Goal: Information Seeking & Learning: Check status

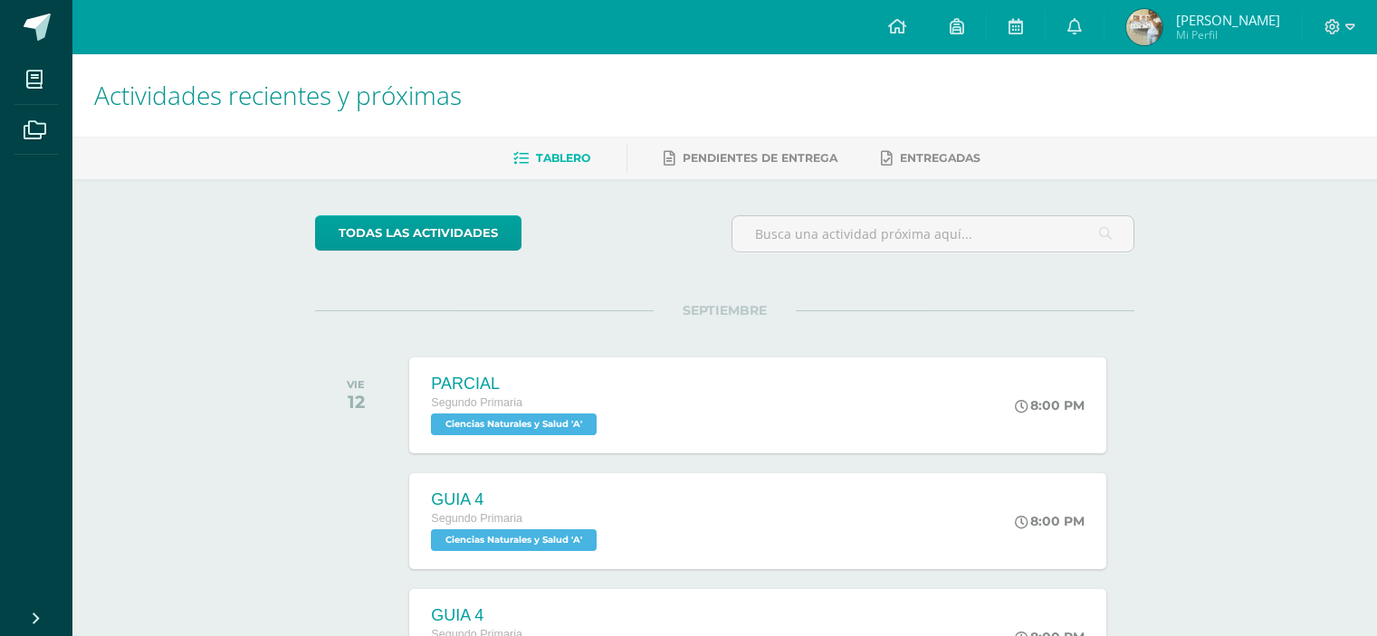
scroll to position [614, 0]
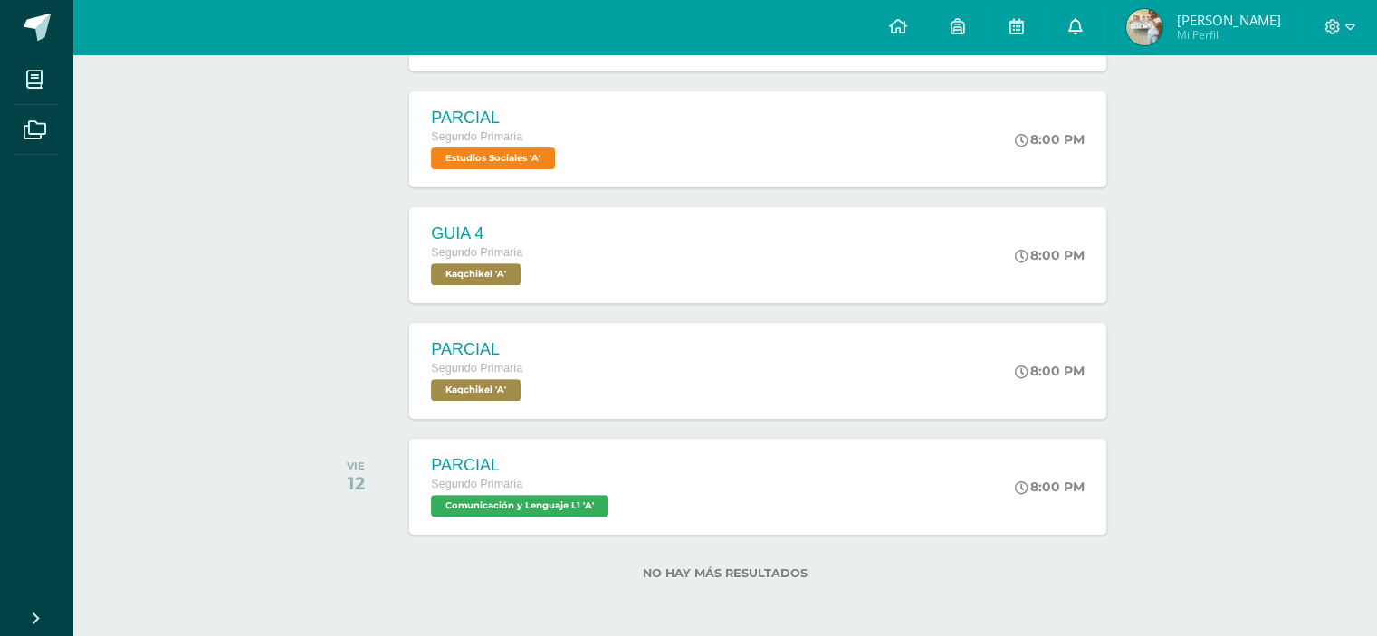
click at [1082, 26] on icon at bounding box center [1074, 26] width 14 height 16
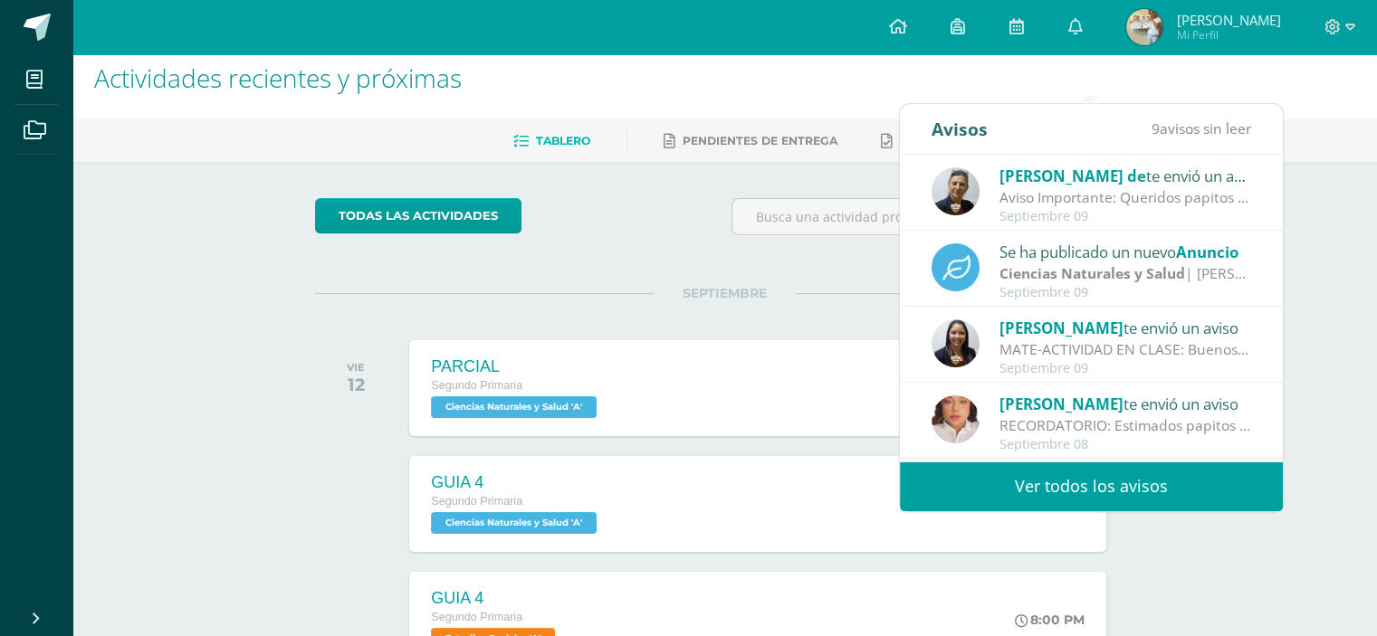
scroll to position [0, 0]
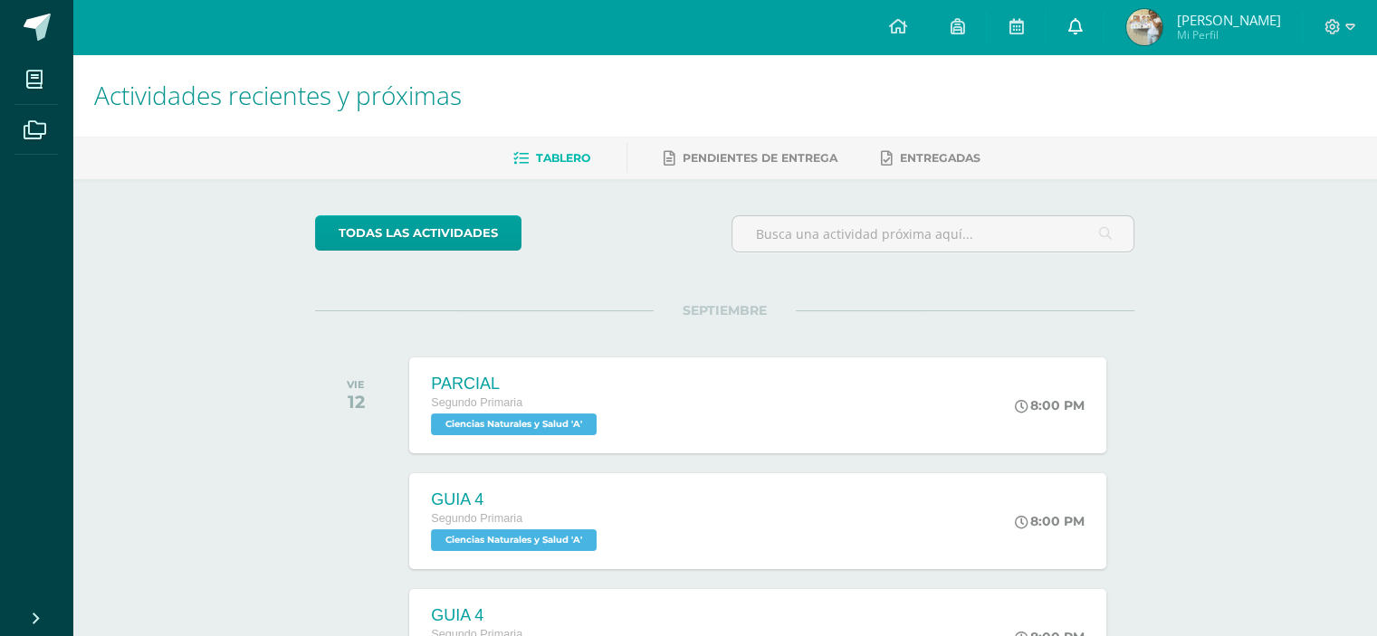
click at [1103, 26] on link at bounding box center [1075, 27] width 58 height 54
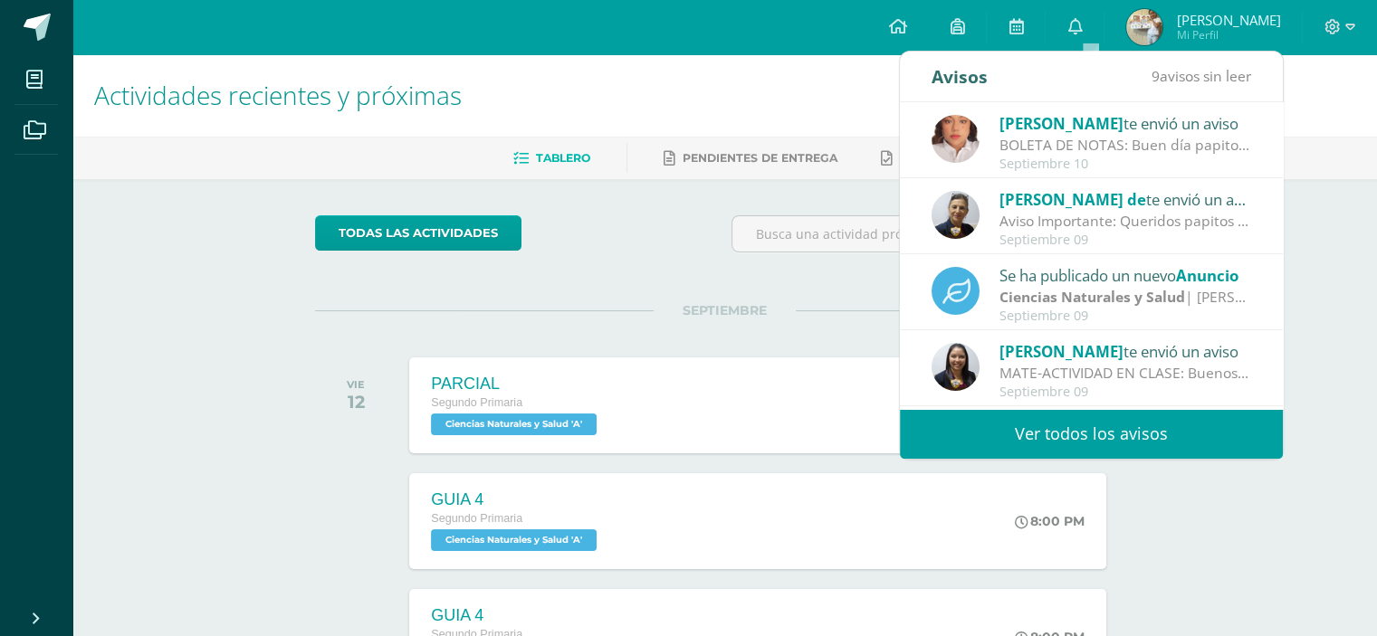
click at [1050, 131] on span "[PERSON_NAME]" at bounding box center [1061, 123] width 124 height 21
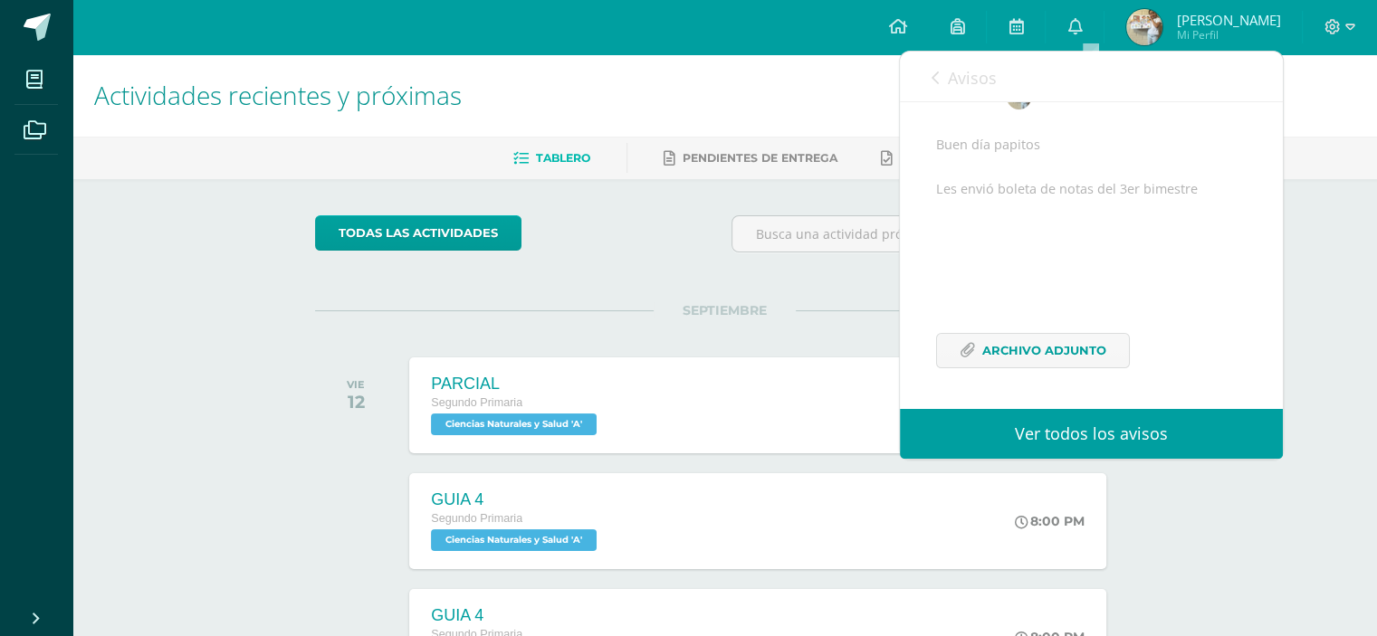
scroll to position [178, 0]
click at [1069, 343] on span "Archivo Adjunto" at bounding box center [1044, 350] width 124 height 33
click at [30, 148] on span at bounding box center [34, 129] width 41 height 41
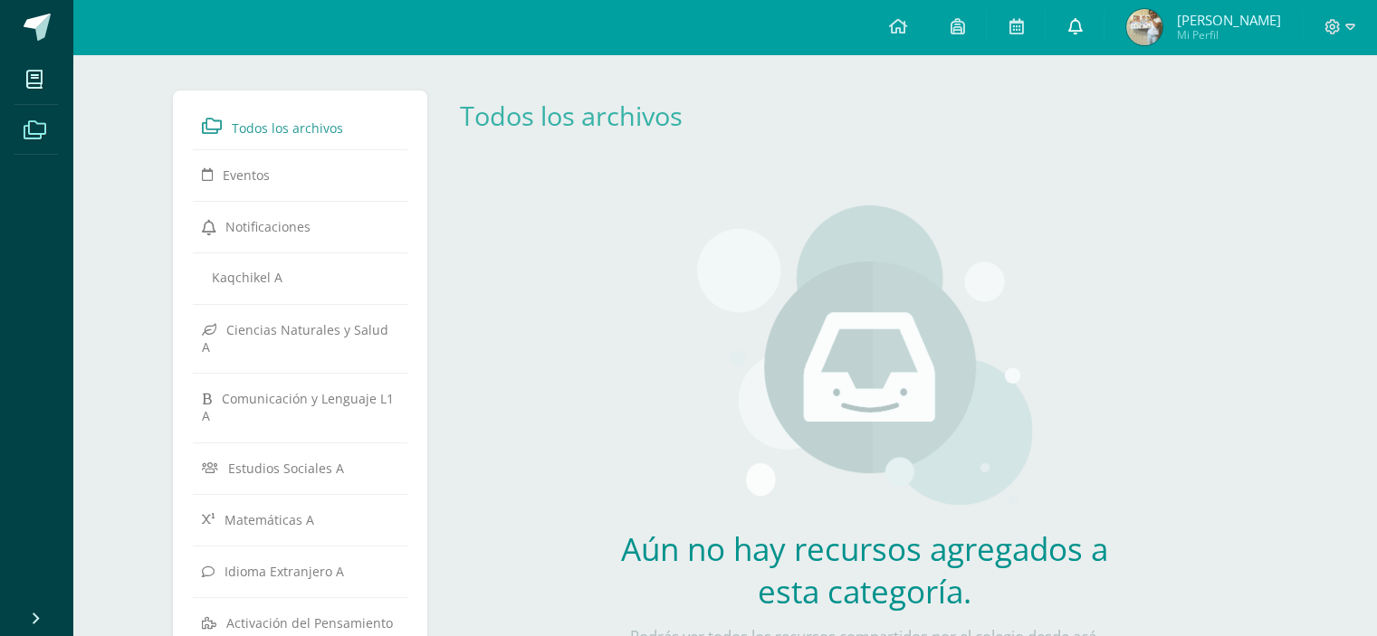
click at [1082, 24] on icon at bounding box center [1074, 26] width 14 height 16
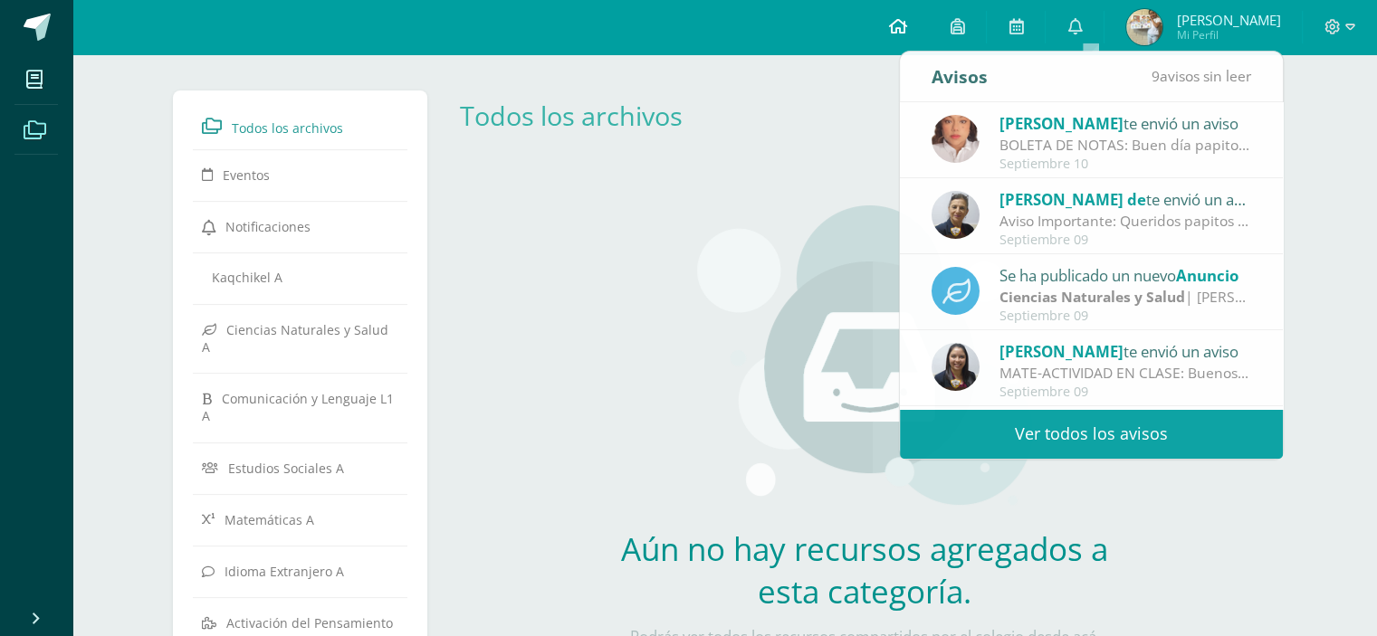
click at [906, 24] on icon at bounding box center [897, 26] width 18 height 16
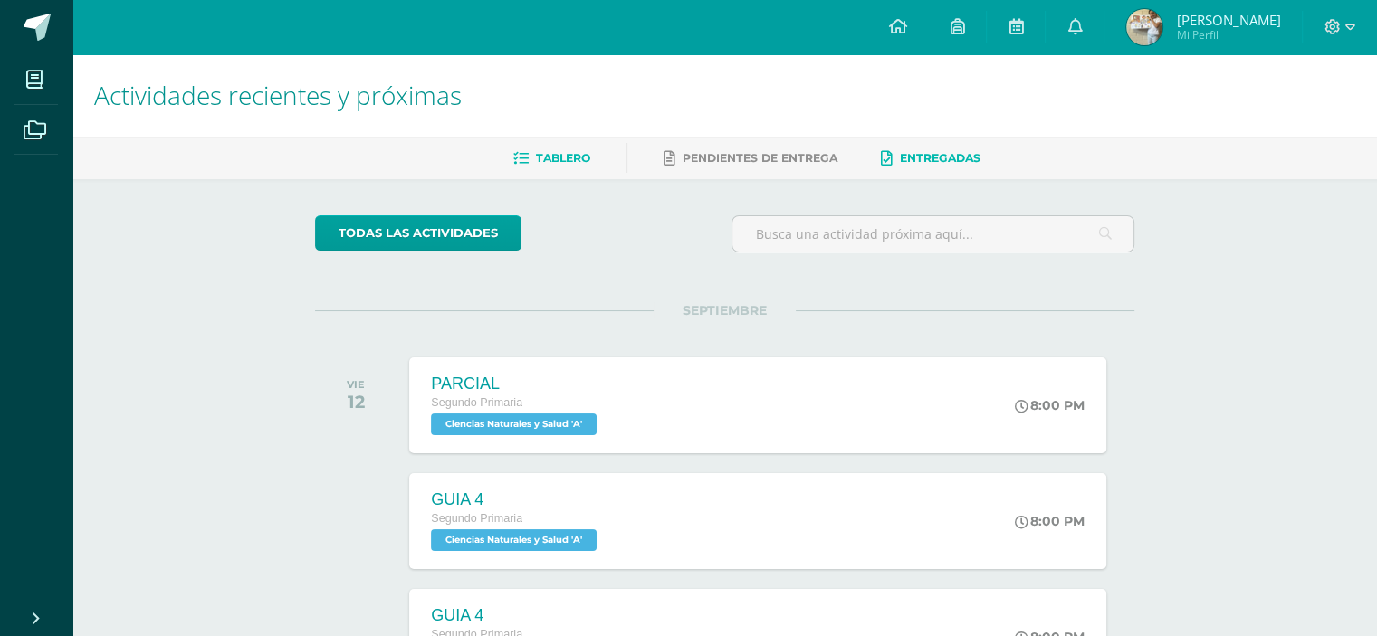
click at [941, 162] on span "Entregadas" at bounding box center [940, 158] width 81 height 14
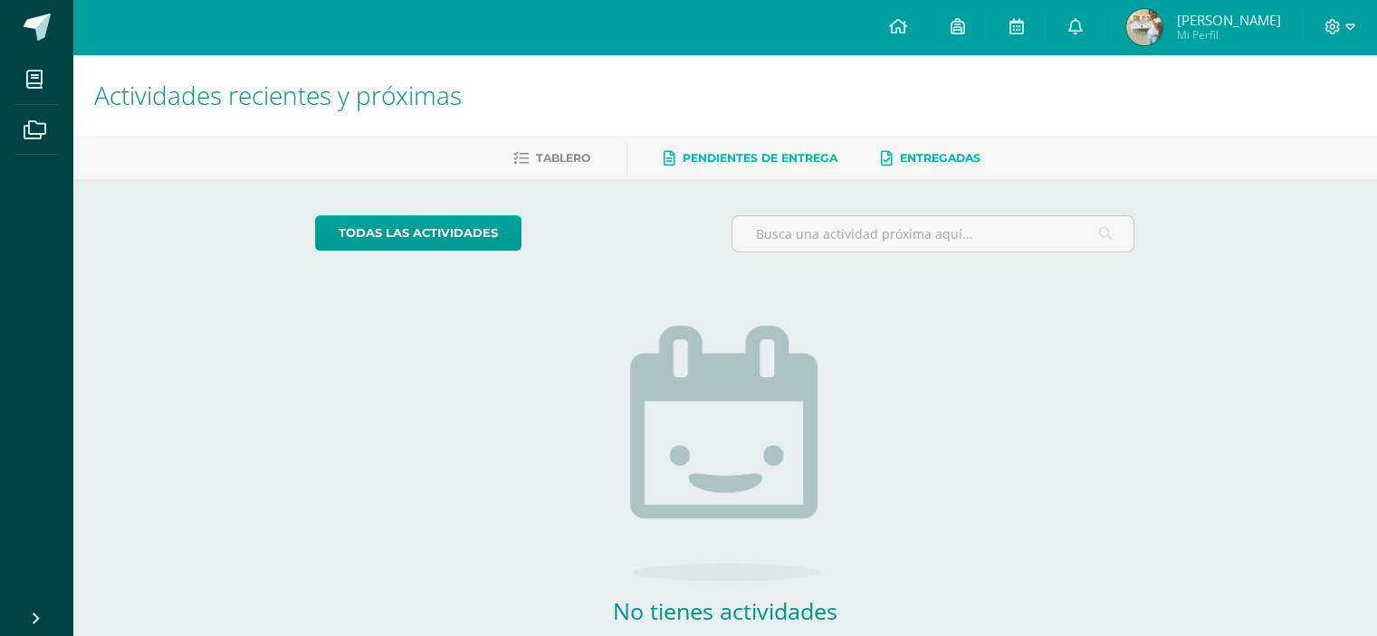
click at [788, 160] on span "Pendientes de entrega" at bounding box center [760, 158] width 155 height 14
click at [1162, 33] on img at bounding box center [1144, 27] width 36 height 36
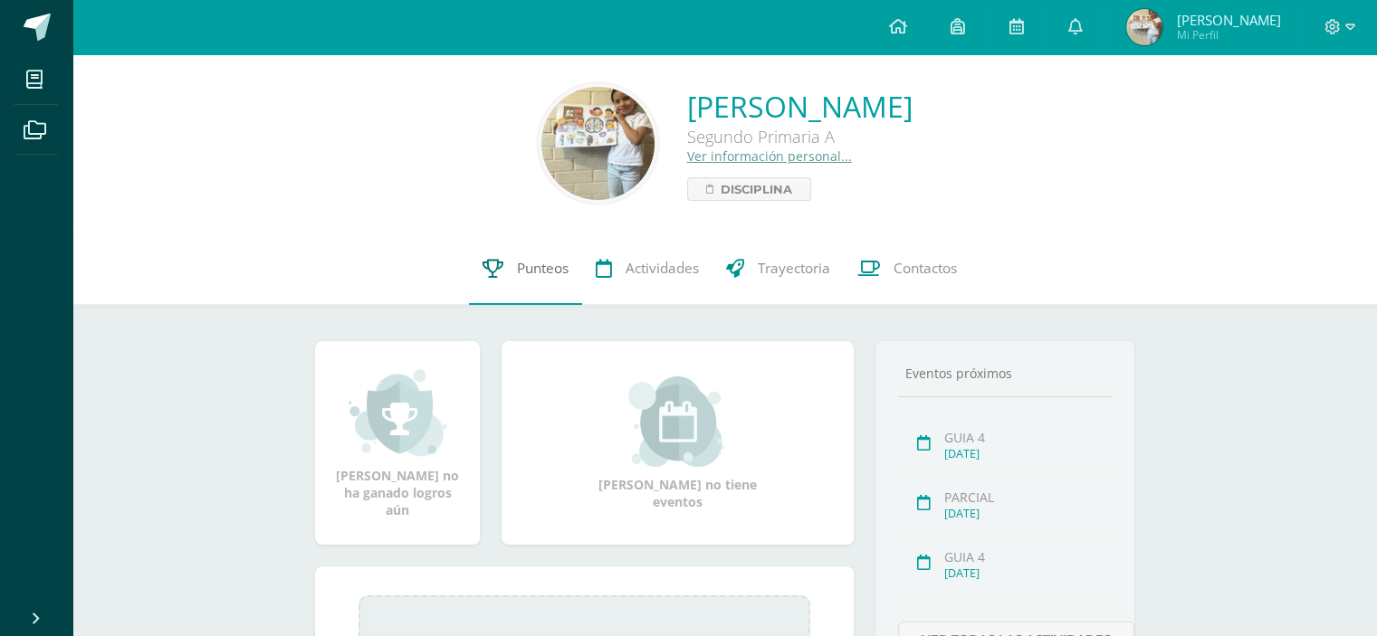
click at [545, 276] on span "Punteos" at bounding box center [543, 268] width 52 height 19
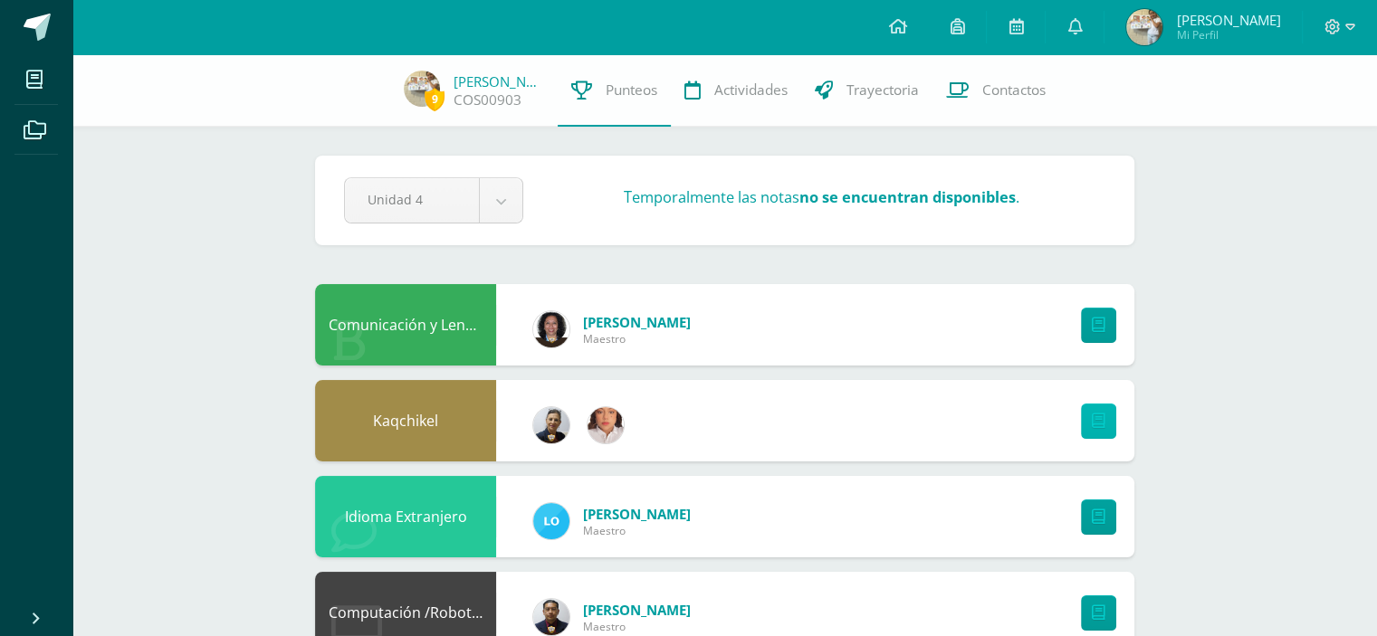
click at [1101, 420] on icon at bounding box center [1099, 421] width 14 height 15
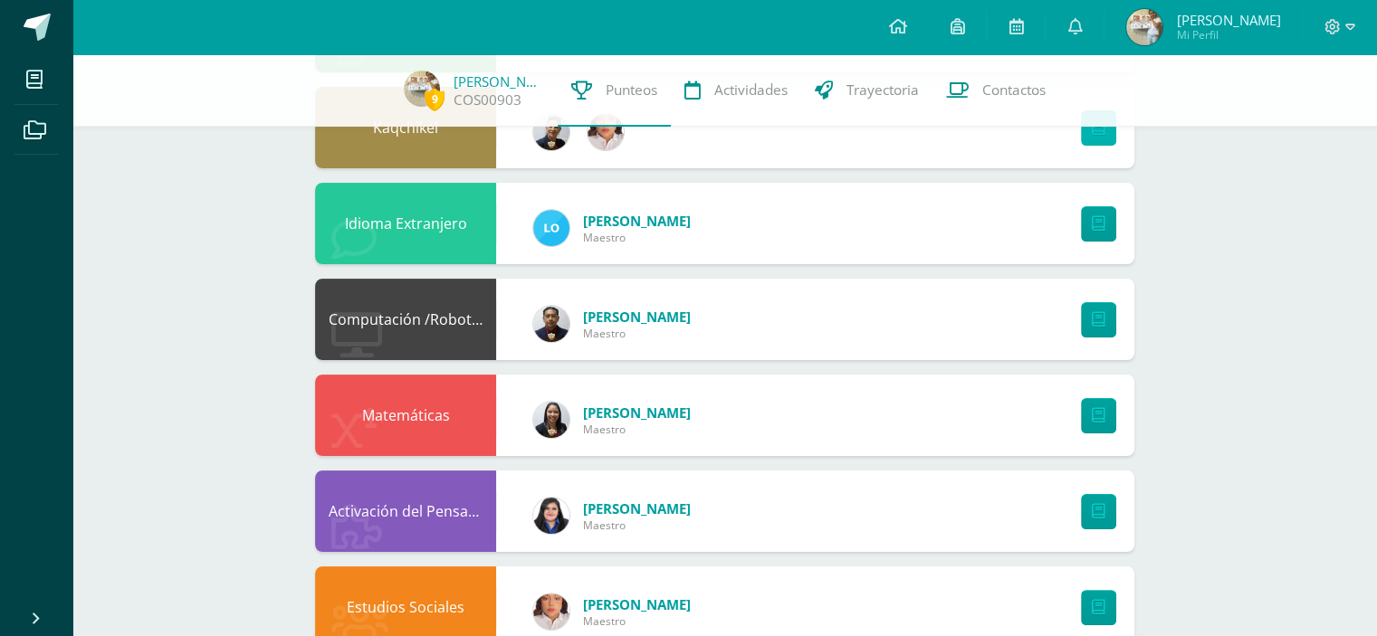
scroll to position [362, 0]
